Goal: Find specific page/section: Find specific page/section

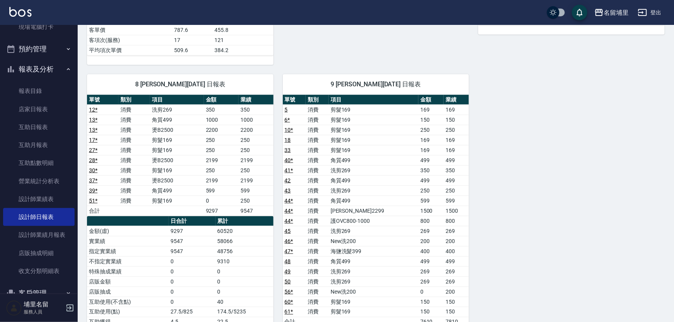
scroll to position [529, 0]
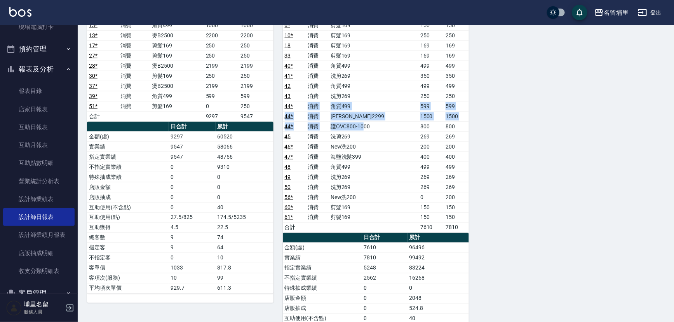
drag, startPoint x: 313, startPoint y: 105, endPoint x: 370, endPoint y: 128, distance: 61.8
click at [370, 128] on tbody "5 消費 剪髮169 169 169 6 * 消費 剪髮169 150 150 10 * 消費 剪髮169 250 250 18 消費 剪髮169 169 1…" at bounding box center [376, 121] width 186 height 222
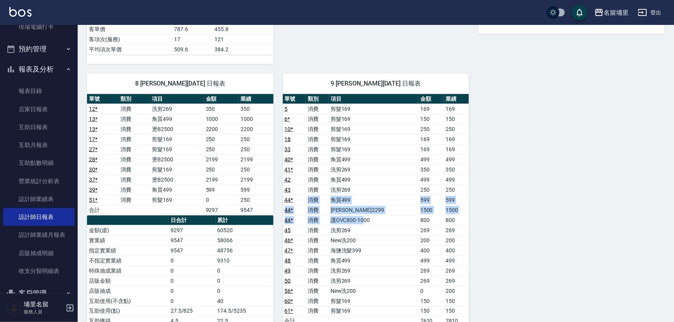
scroll to position [423, 0]
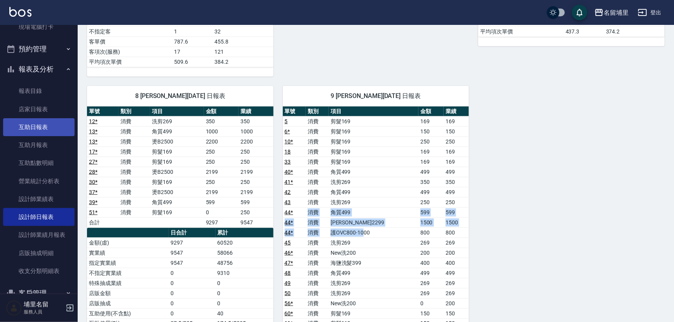
click at [30, 134] on link "互助日報表" at bounding box center [38, 127] width 71 height 18
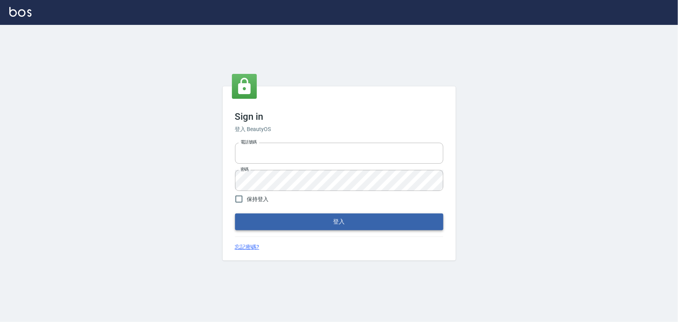
type input "2988528"
click at [283, 218] on button "登入" at bounding box center [339, 221] width 208 height 16
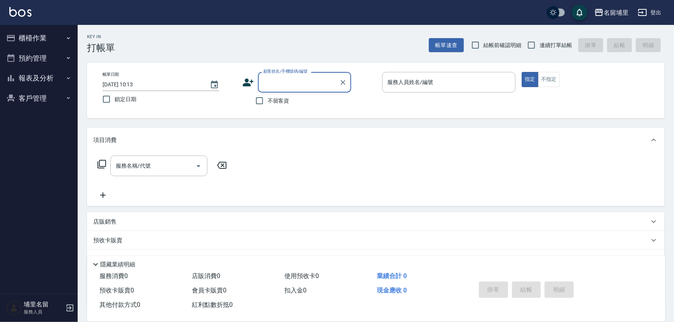
click at [54, 83] on button "報表及分析" at bounding box center [38, 78] width 71 height 20
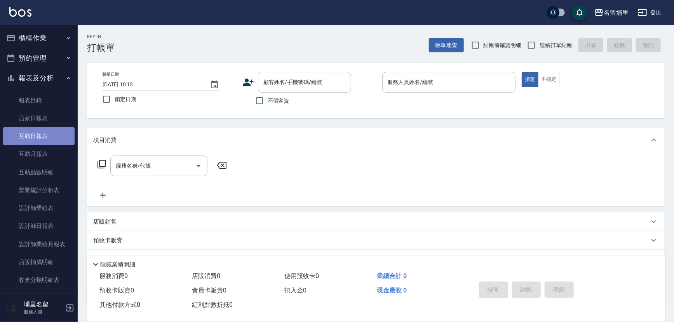
click at [51, 136] on link "互助日報表" at bounding box center [38, 136] width 71 height 18
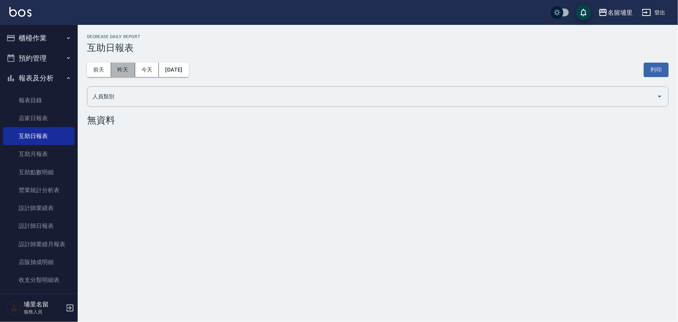
click at [120, 71] on button "昨天" at bounding box center [123, 70] width 24 height 14
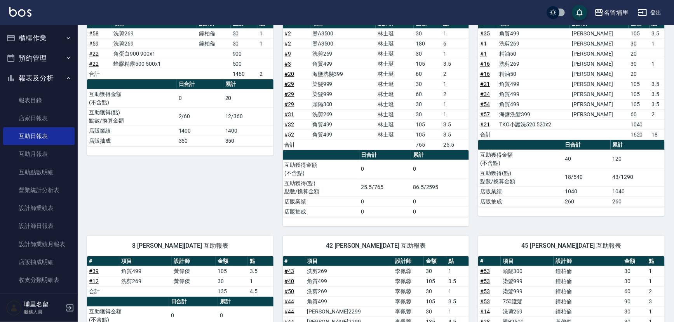
scroll to position [106, 0]
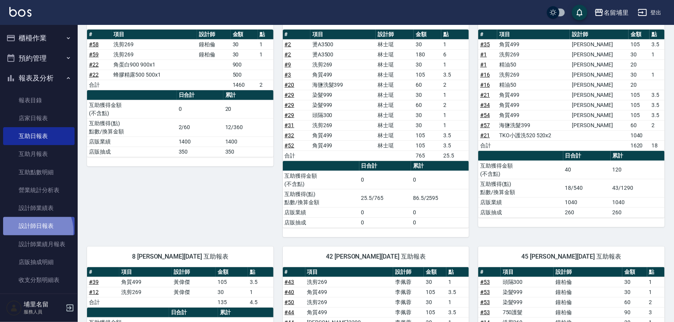
click at [33, 230] on link "設計師日報表" at bounding box center [38, 226] width 71 height 18
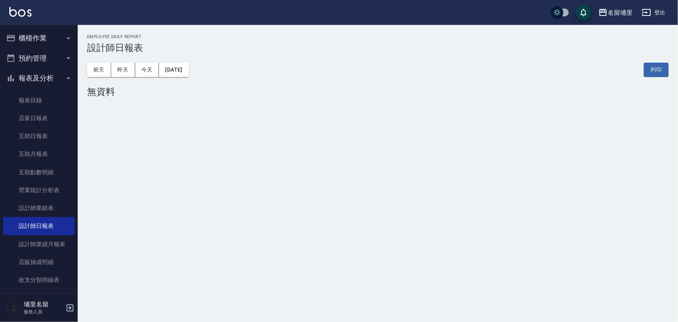
click at [118, 77] on div "前天 昨天 今天 2025/08/11 列印" at bounding box center [378, 69] width 582 height 33
click at [124, 74] on button "昨天" at bounding box center [123, 70] width 24 height 14
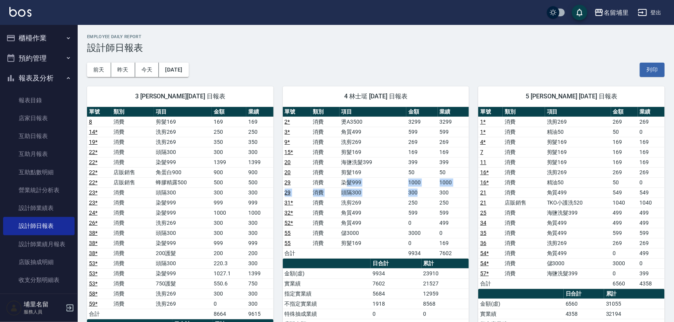
drag, startPoint x: 345, startPoint y: 178, endPoint x: 430, endPoint y: 194, distance: 86.5
click at [430, 194] on tbody "2 * 消費 燙A3500 3299 3299 3 * 消費 角質499 599 599 9 * 消費 洗剪269 269 269 15 * 消費 剪髮169…" at bounding box center [376, 187] width 186 height 141
click at [430, 194] on td "300" at bounding box center [421, 192] width 31 height 10
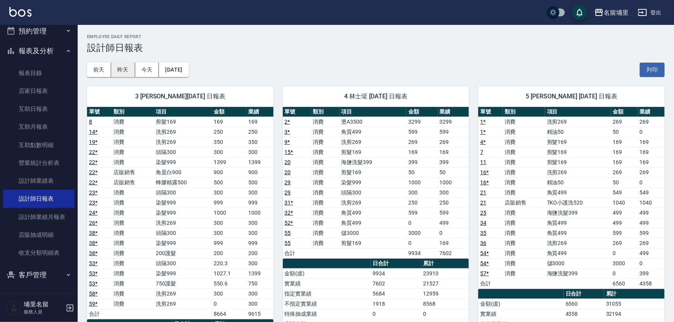
click at [114, 70] on button "昨天" at bounding box center [123, 70] width 24 height 14
click at [149, 70] on button "今天" at bounding box center [147, 70] width 24 height 14
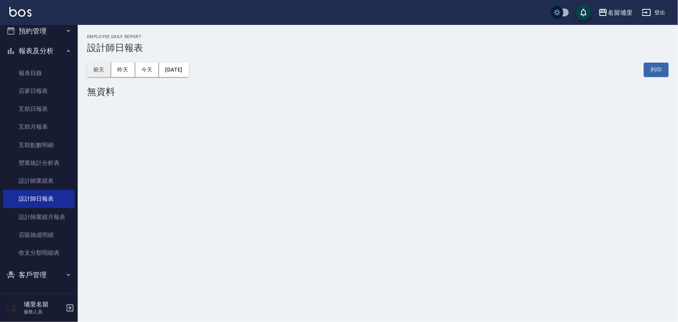
click at [106, 73] on button "前天" at bounding box center [99, 70] width 24 height 14
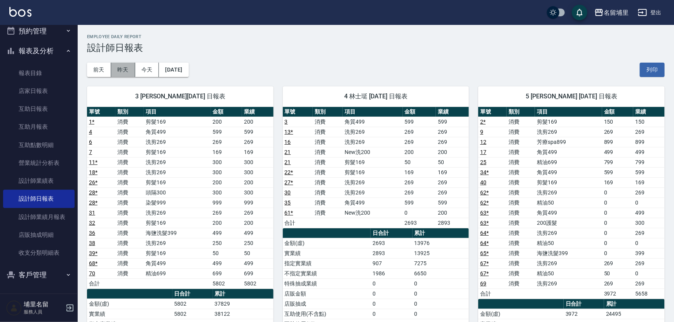
click at [124, 70] on button "昨天" at bounding box center [123, 70] width 24 height 14
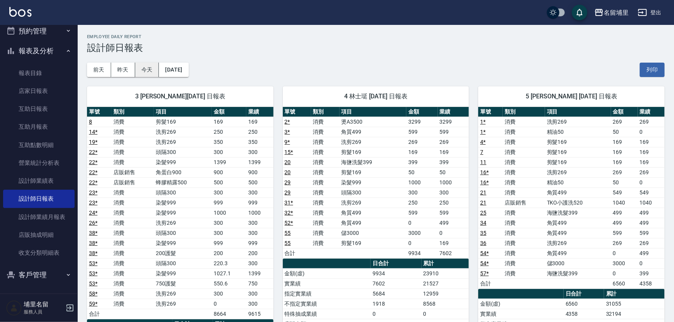
click at [150, 69] on button "今天" at bounding box center [147, 70] width 24 height 14
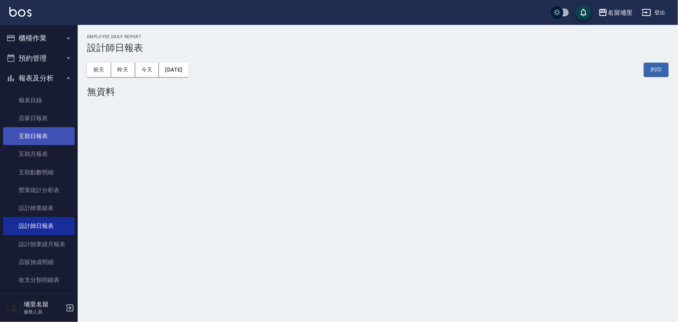
click at [42, 132] on link "互助日報表" at bounding box center [38, 136] width 71 height 18
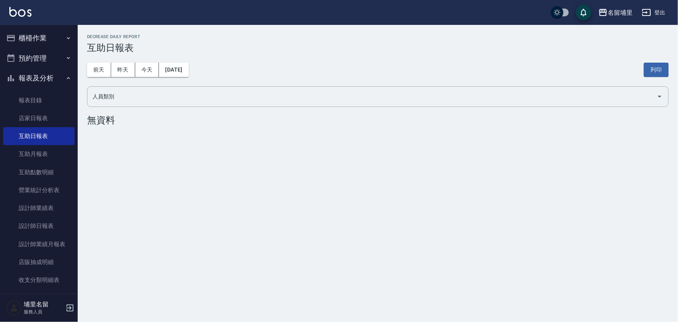
click at [116, 60] on div "前天 昨天 今天 2025/08/11 列印" at bounding box center [378, 69] width 582 height 33
click at [121, 69] on button "昨天" at bounding box center [123, 70] width 24 height 14
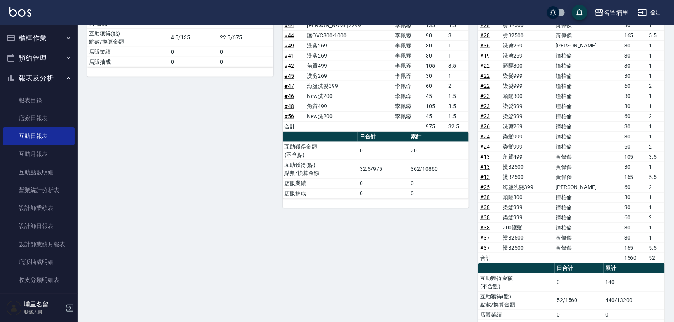
scroll to position [436, 0]
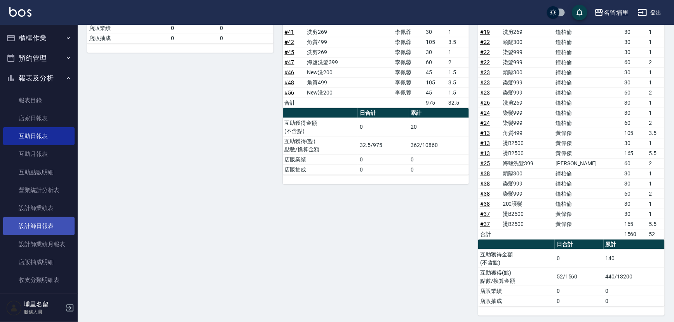
click at [49, 224] on link "設計師日報表" at bounding box center [38, 226] width 71 height 18
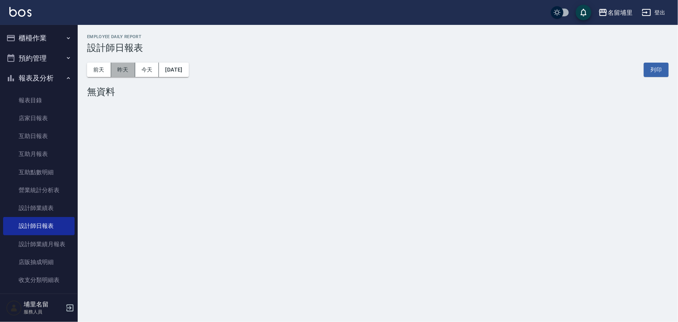
click at [120, 71] on button "昨天" at bounding box center [123, 70] width 24 height 14
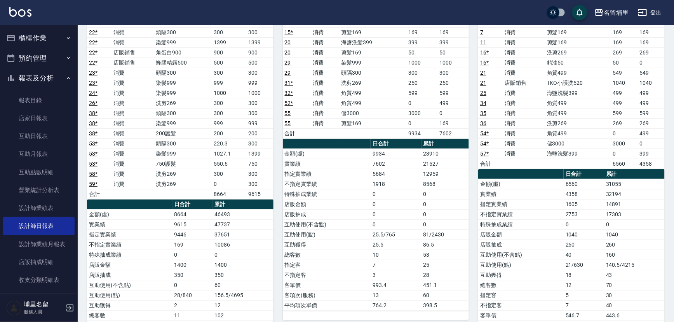
scroll to position [141, 0]
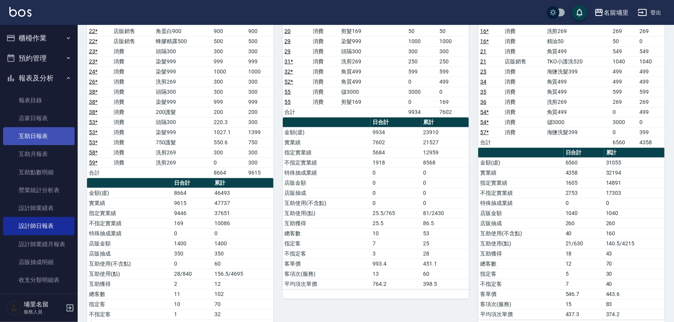
click at [35, 140] on link "互助日報表" at bounding box center [38, 136] width 71 height 18
